Goal: Transaction & Acquisition: Download file/media

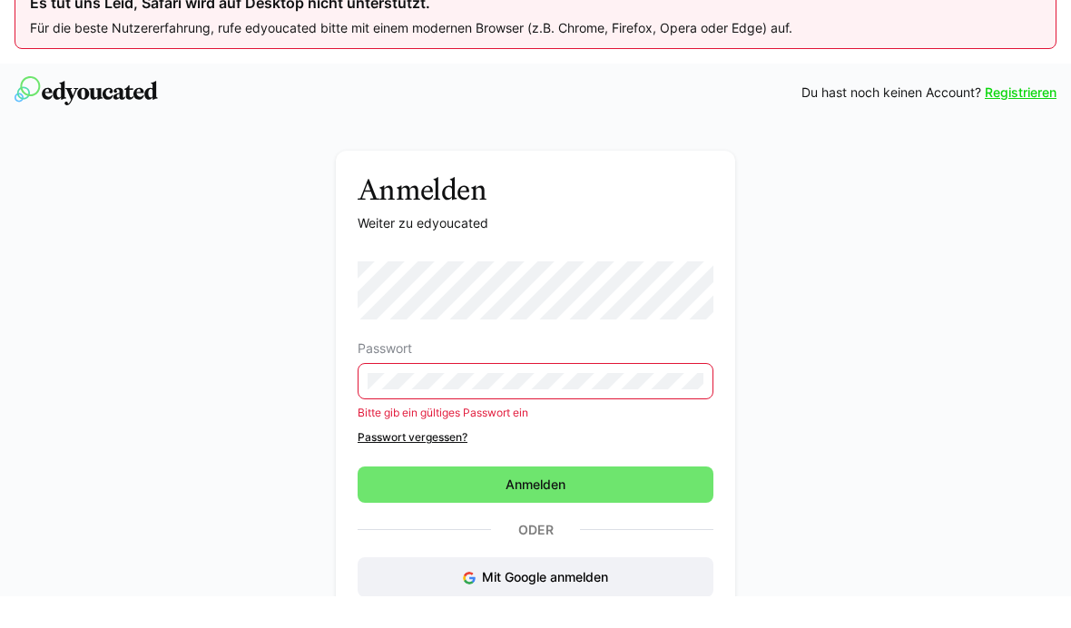
scroll to position [20, 0]
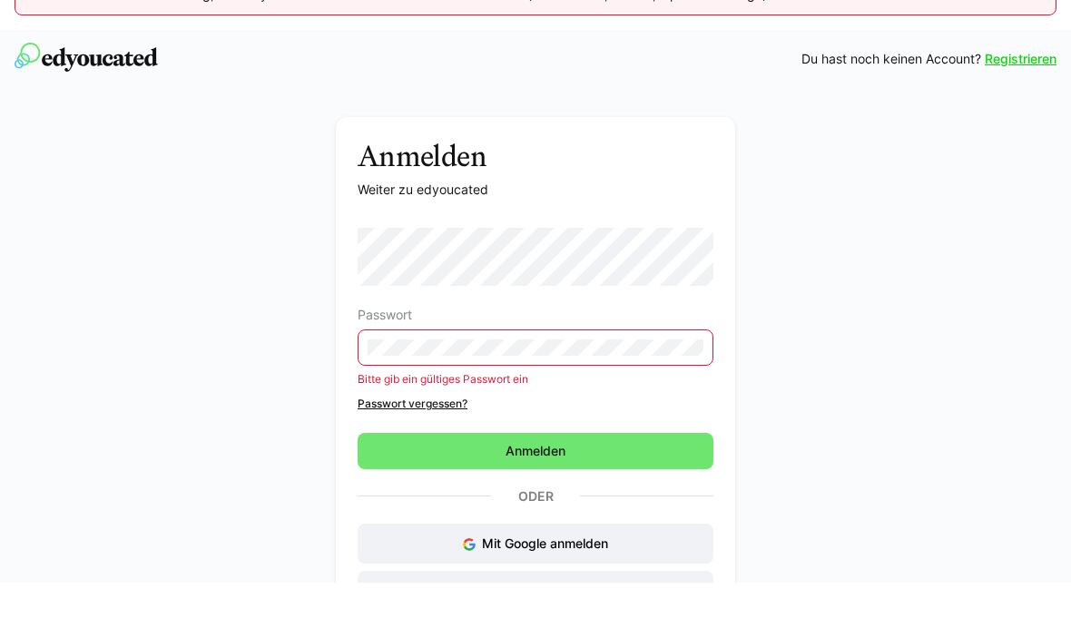
click at [431, 443] on link "Passwort vergessen?" at bounding box center [536, 450] width 356 height 15
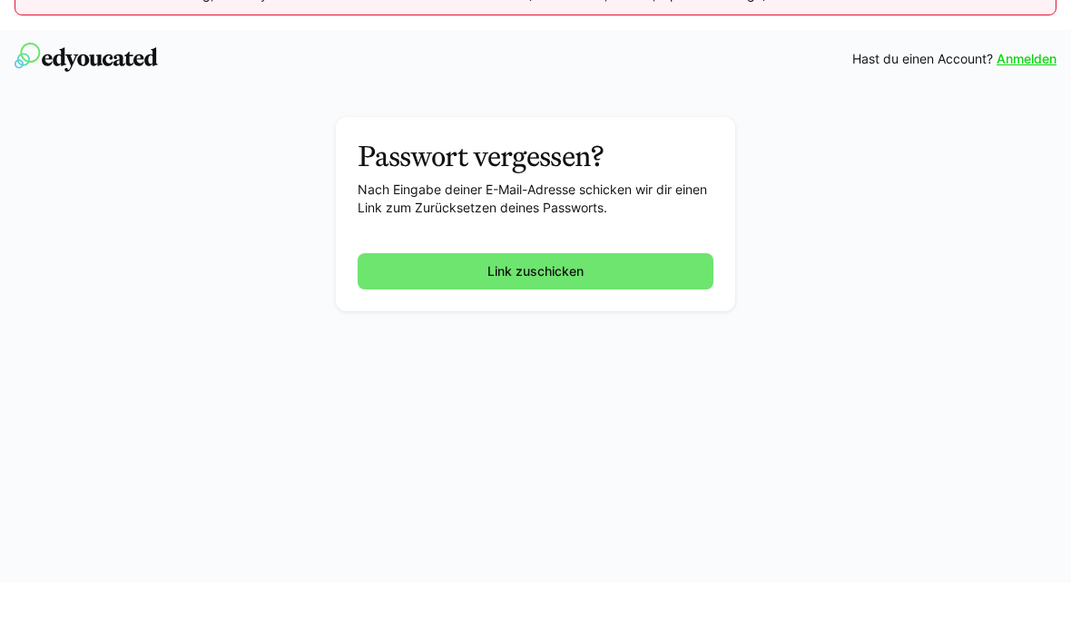
scroll to position [32, 0]
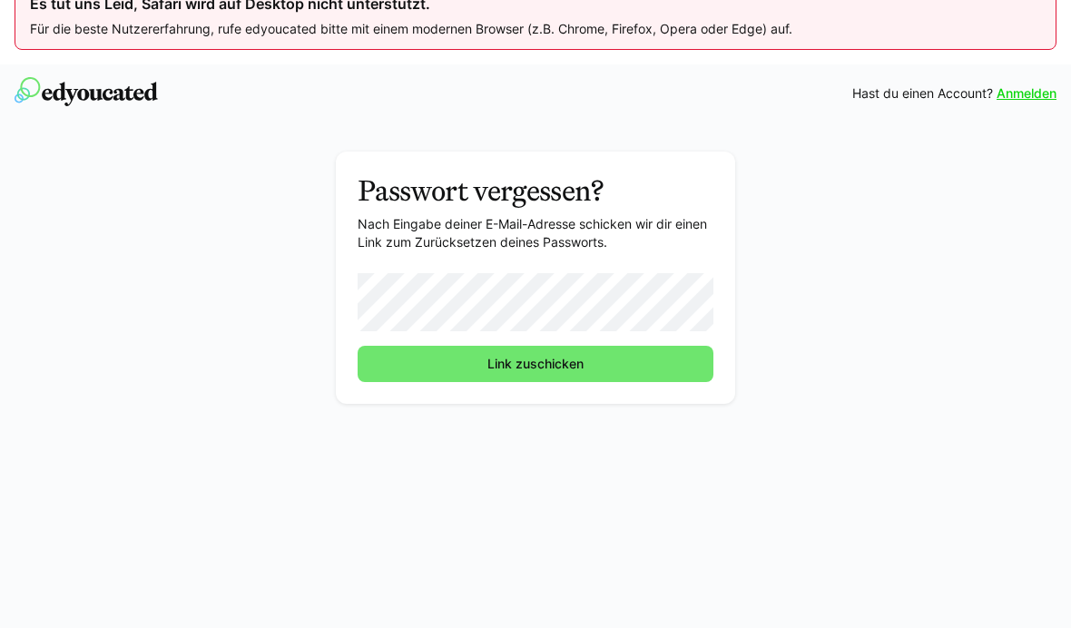
click at [588, 364] on span "Link zuschicken" at bounding box center [536, 364] width 356 height 36
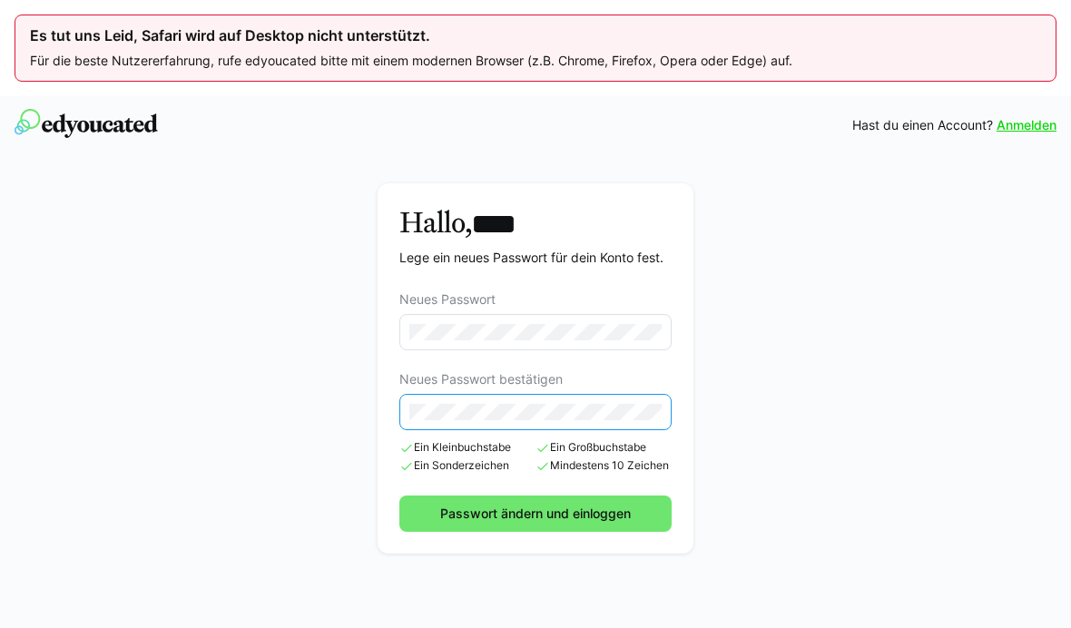
click at [536, 512] on button "Passwort ändern und einloggen" at bounding box center [536, 514] width 272 height 36
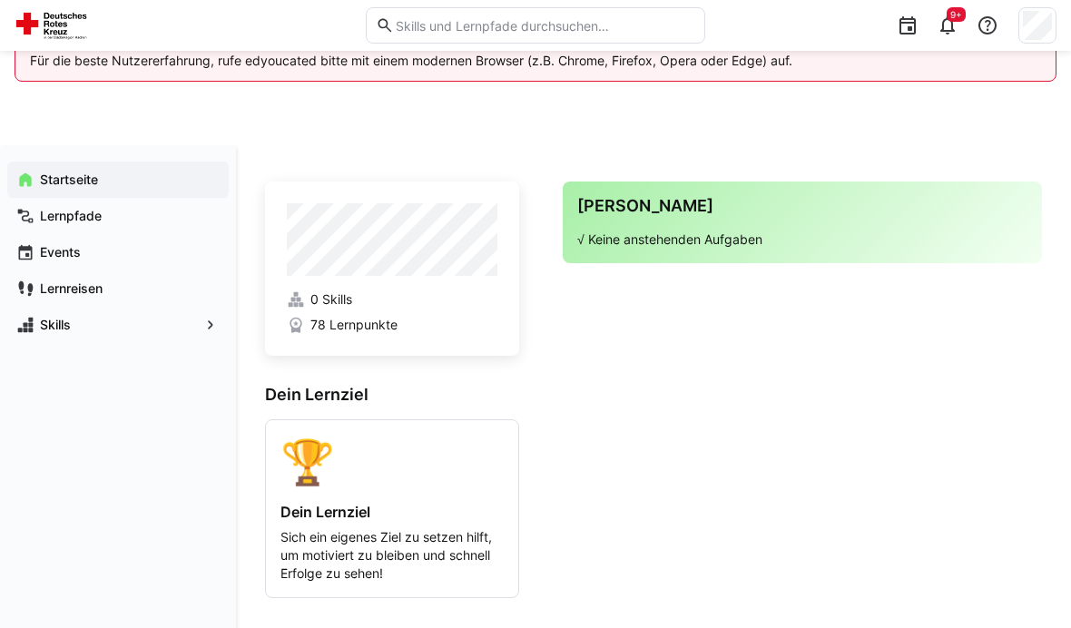
click at [0, 0] on app-navigation-label "Skills" at bounding box center [0, 0] width 0 height 0
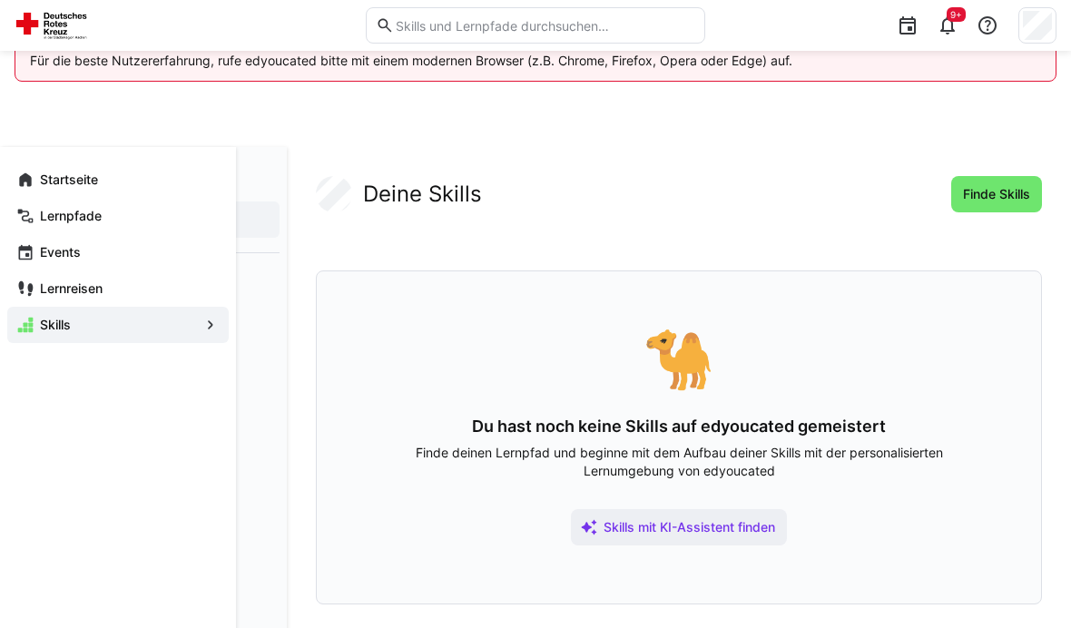
click at [75, 307] on div "Skills" at bounding box center [118, 325] width 222 height 36
click at [0, 0] on app-navigation-label "Lernreisen" at bounding box center [0, 0] width 0 height 0
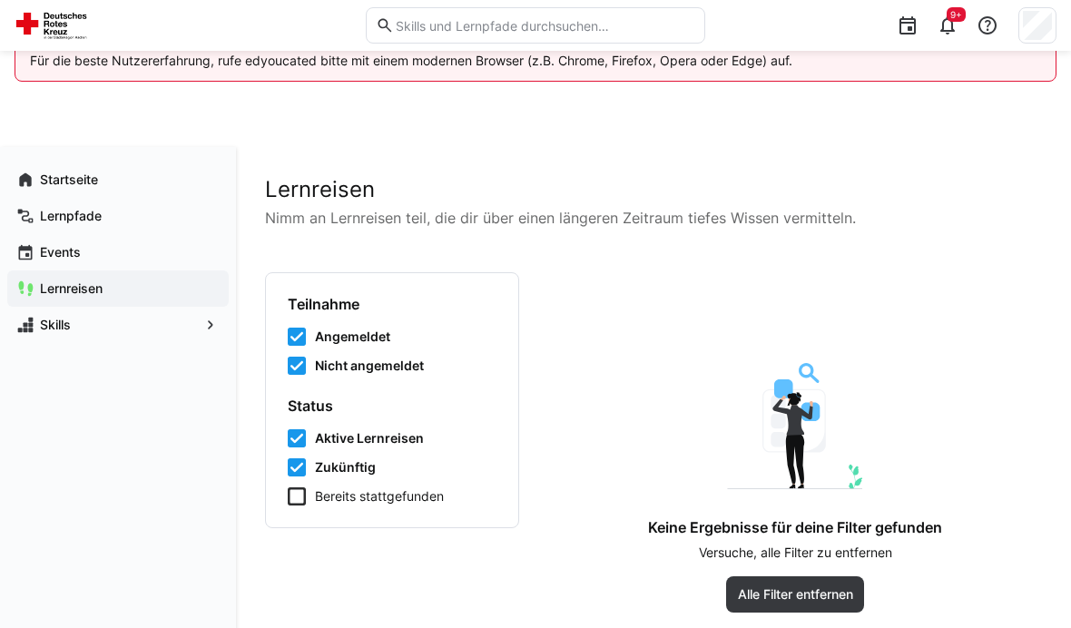
click at [0, 0] on app-navigation-label "Events" at bounding box center [0, 0] width 0 height 0
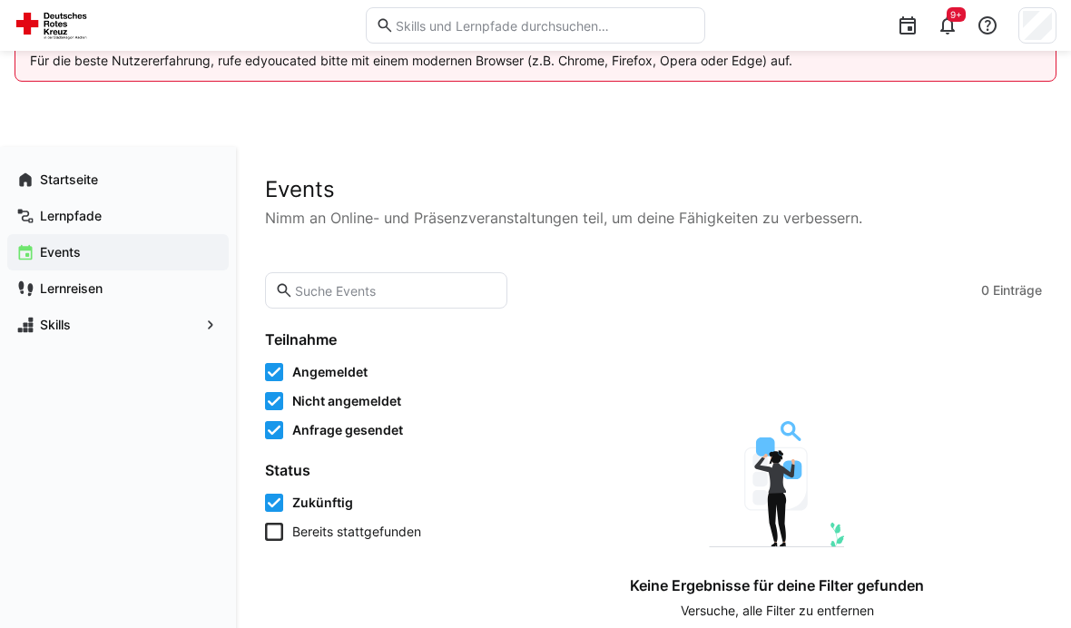
click at [0, 0] on app-navigation-label "Lernpfade" at bounding box center [0, 0] width 0 height 0
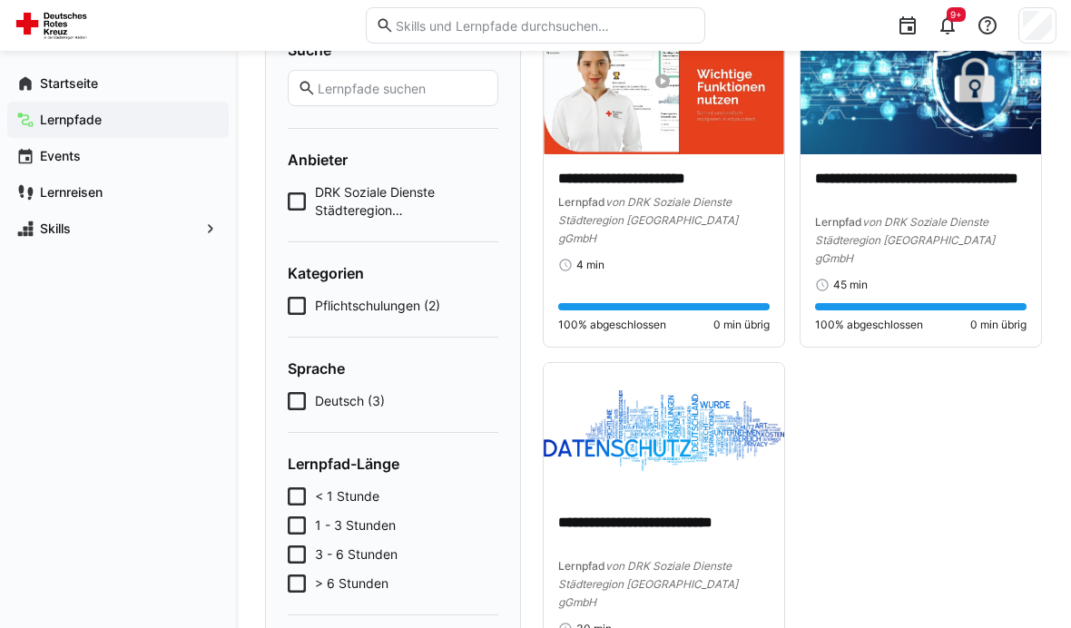
scroll to position [264, 0]
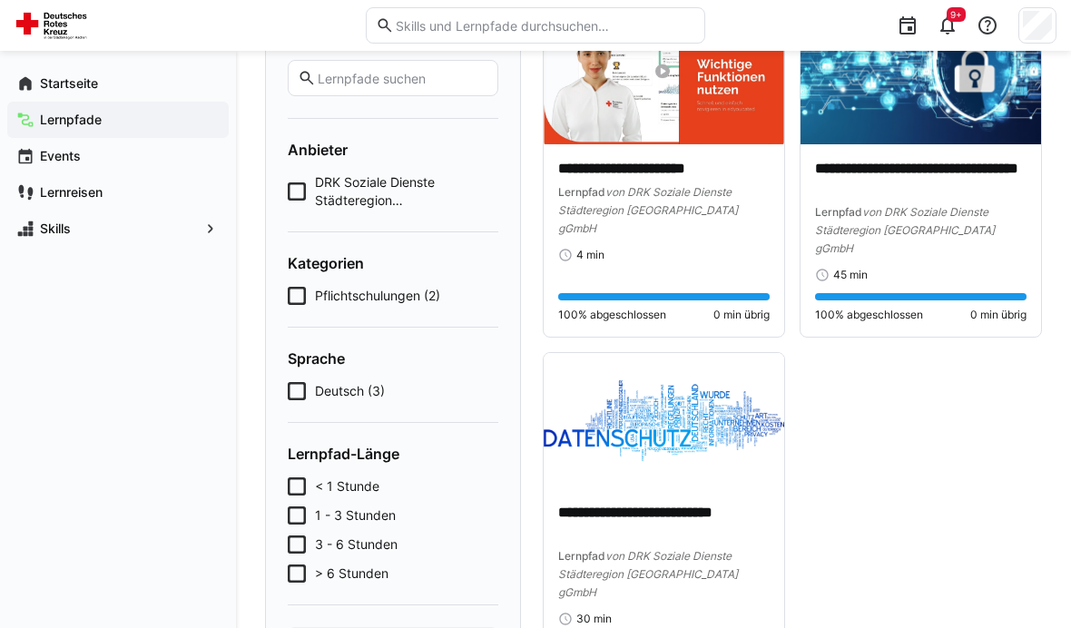
click at [876, 435] on app-cards-list "**********" at bounding box center [792, 345] width 499 height 674
click at [973, 201] on div "**********" at bounding box center [921, 208] width 212 height 98
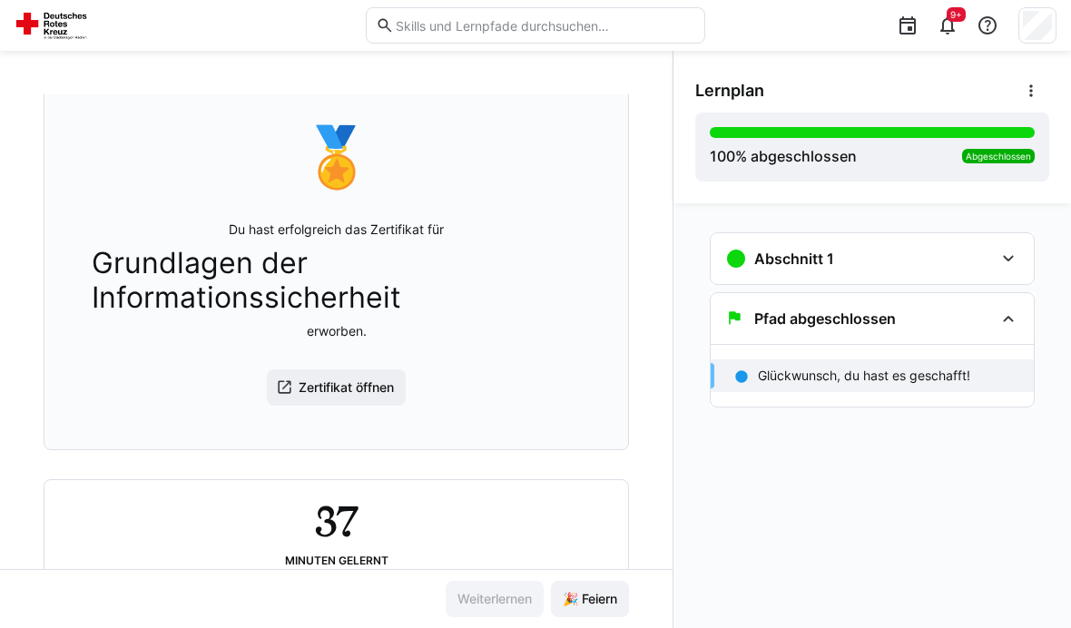
scroll to position [108, 0]
click at [296, 393] on span "Zertifikat öffnen" at bounding box center [346, 389] width 101 height 18
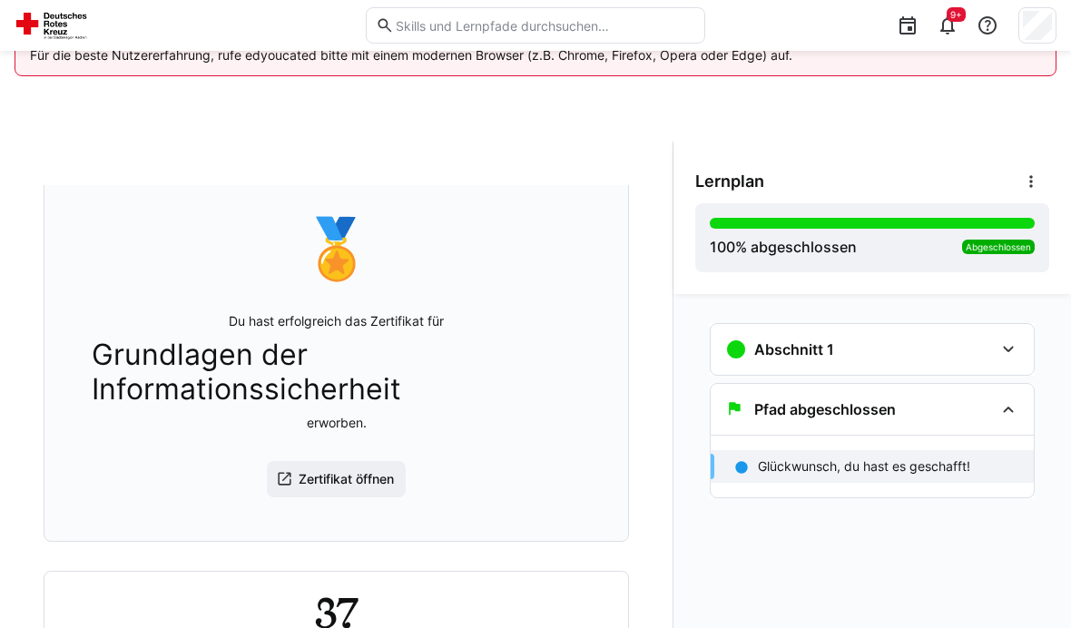
scroll to position [0, 0]
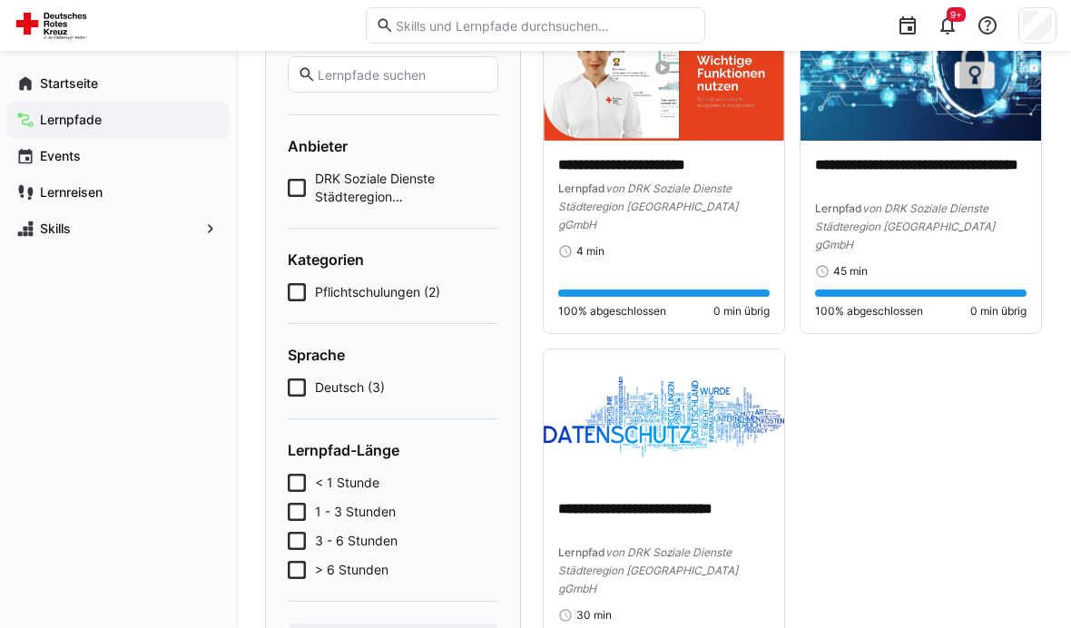
scroll to position [267, 0]
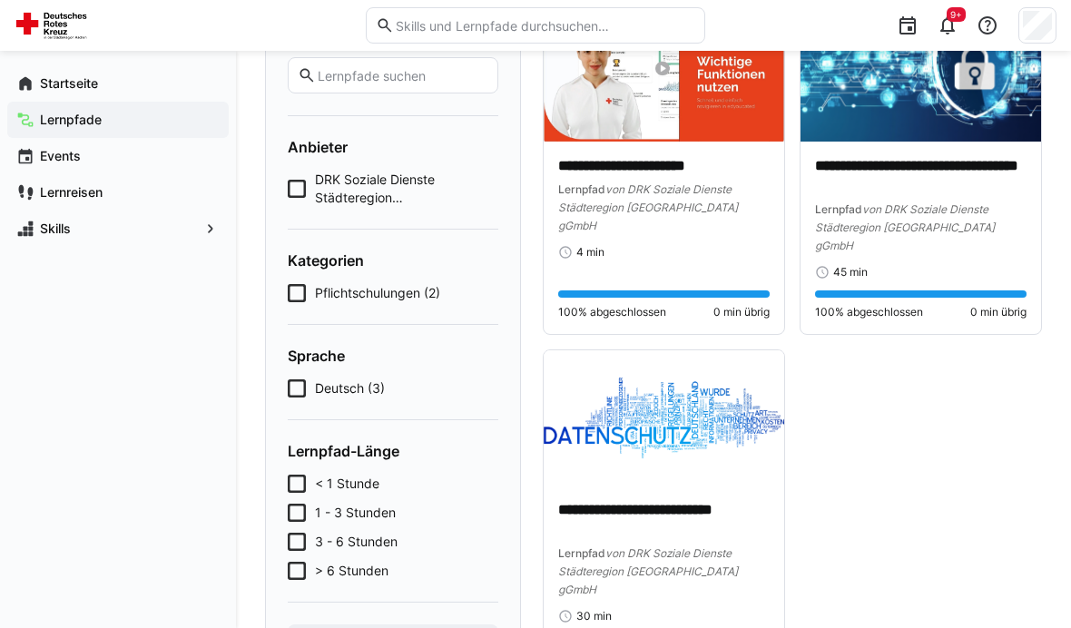
click at [925, 176] on p "**********" at bounding box center [921, 176] width 212 height 40
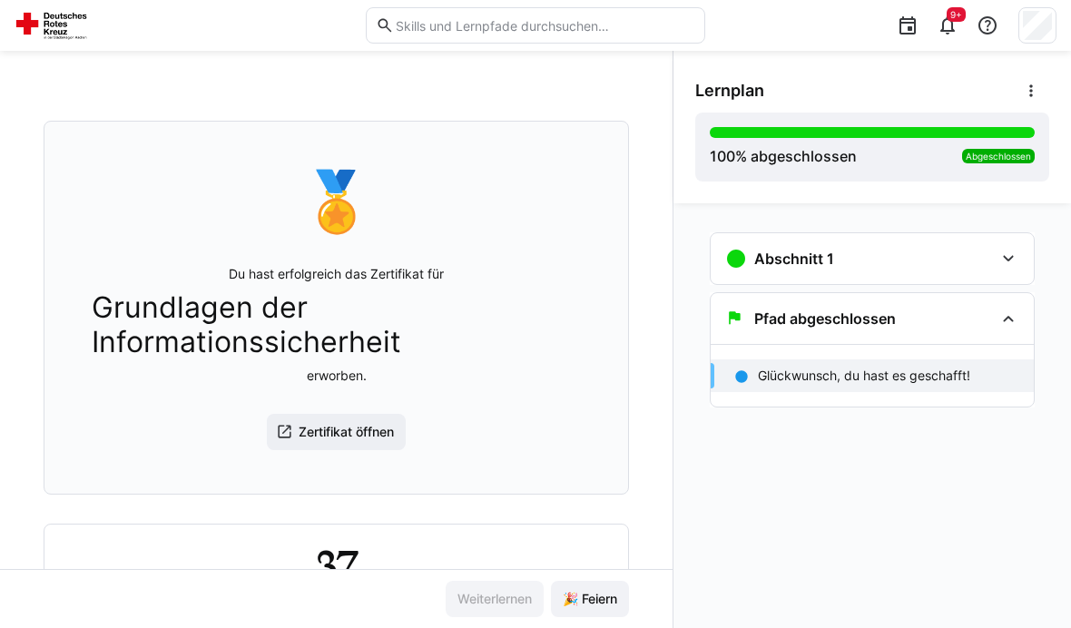
scroll to position [61, 0]
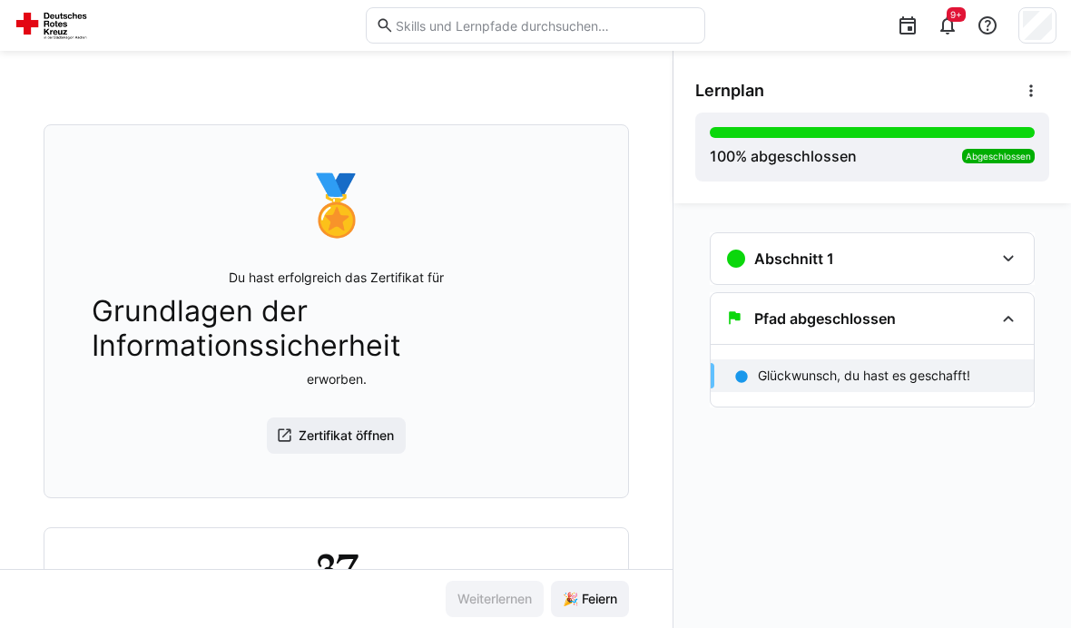
click at [358, 418] on span "Zertifikat öffnen" at bounding box center [337, 436] width 140 height 36
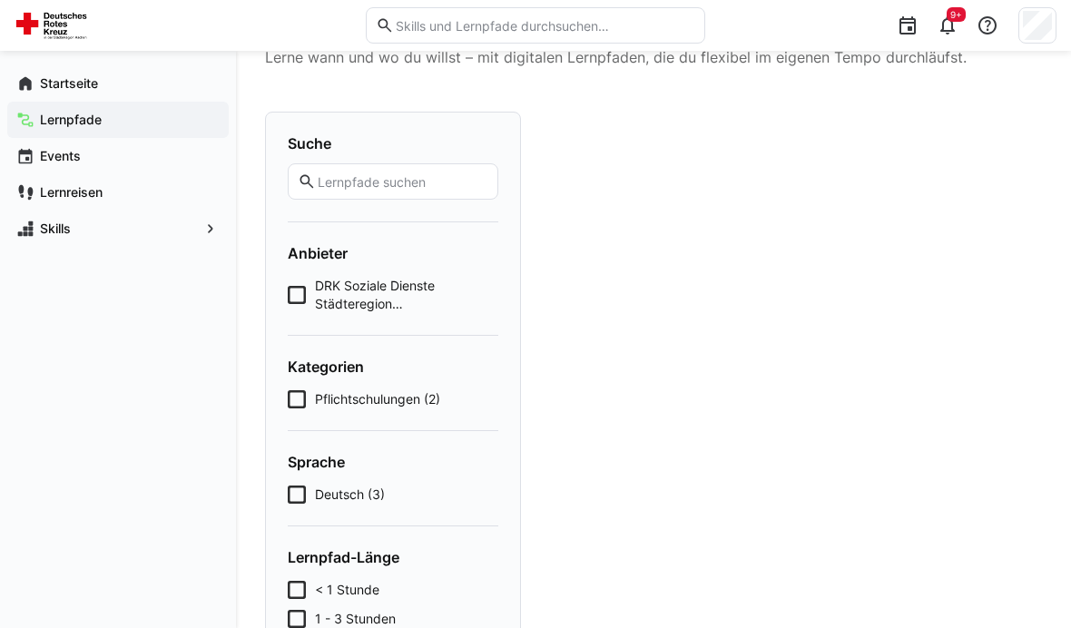
scroll to position [267, 0]
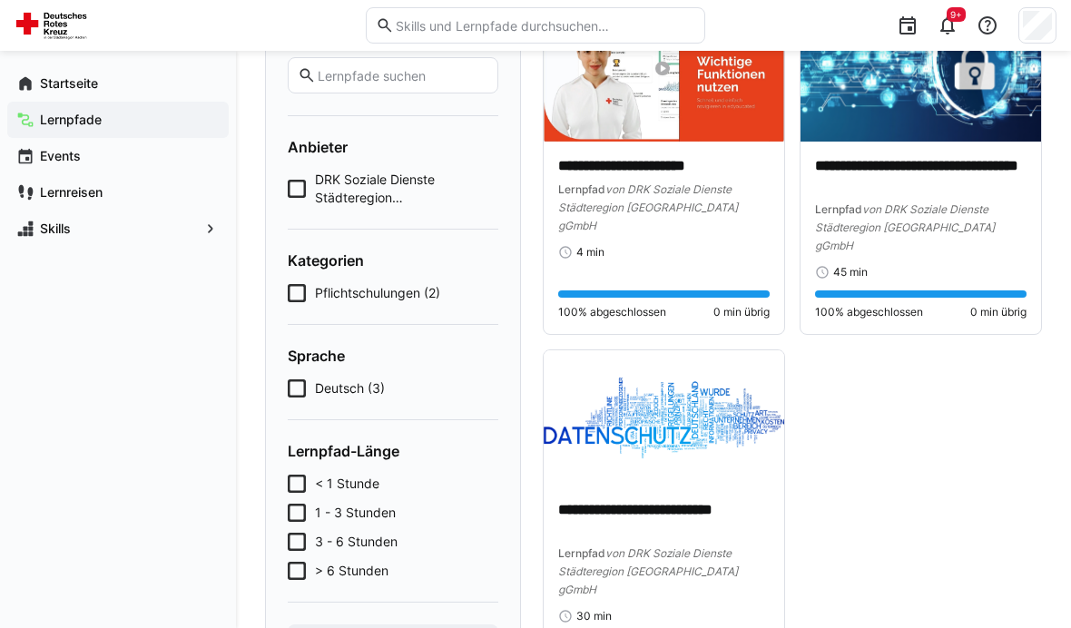
click at [652, 502] on p "**********" at bounding box center [664, 520] width 212 height 40
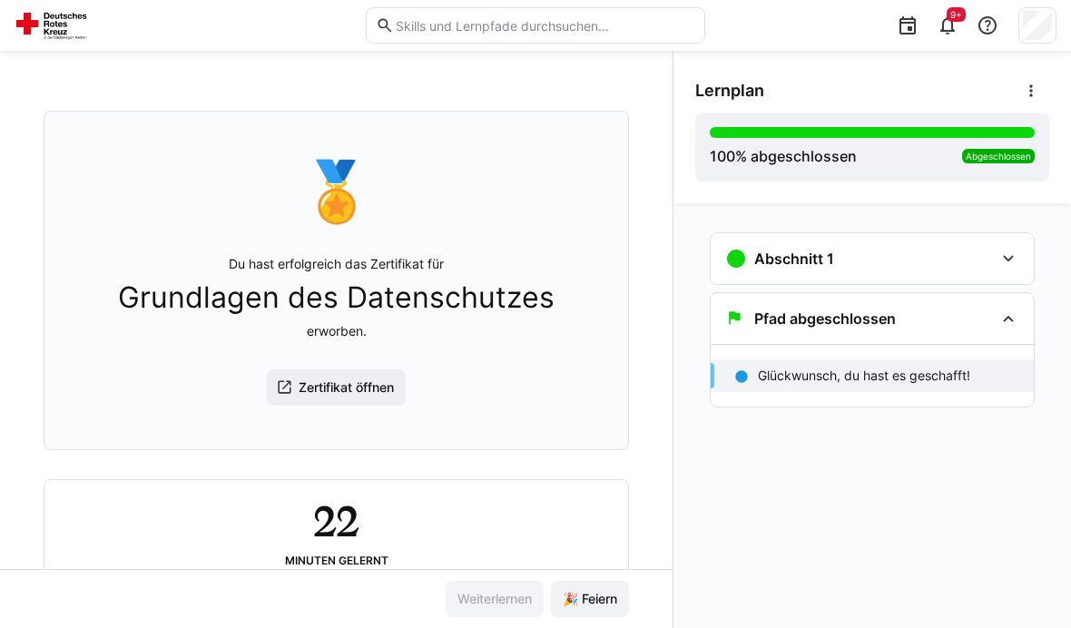
scroll to position [74, 0]
click at [366, 380] on span "Zertifikat öffnen" at bounding box center [346, 389] width 101 height 18
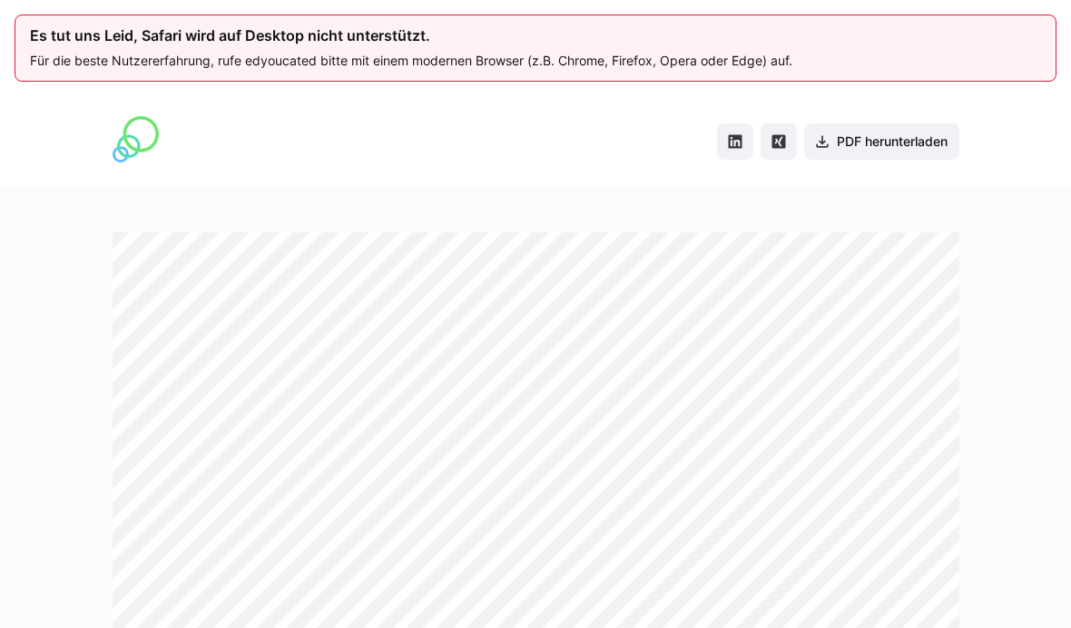
click at [903, 137] on span "PDF herunterladen" at bounding box center [892, 142] width 116 height 18
click at [872, 146] on span "PDF herunterladen" at bounding box center [892, 142] width 116 height 18
